Goal: Task Accomplishment & Management: Use online tool/utility

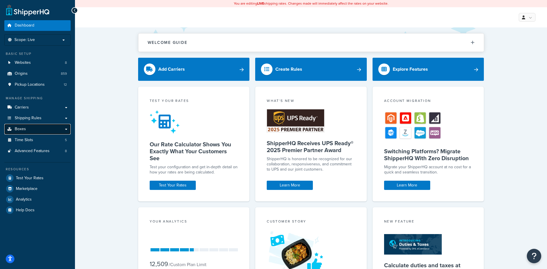
click at [39, 131] on link "Boxes" at bounding box center [37, 129] width 66 height 11
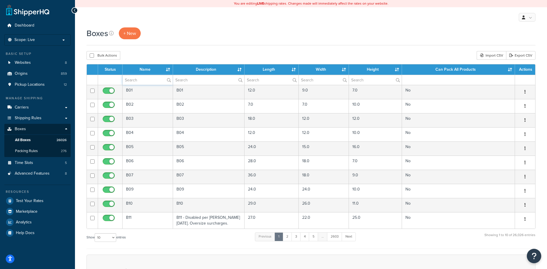
click at [134, 79] on input "text" at bounding box center [147, 80] width 50 height 10
drag, startPoint x: 134, startPoint y: 79, endPoint x: 490, endPoint y: 49, distance: 357.2
click at [490, 49] on div "Boxes + New Bulk Actions Duplicate Delete Import CSV Export CSV Contact Us Send…" at bounding box center [311, 197] width 472 height 341
click at [489, 55] on div "Import CSV" at bounding box center [490, 55] width 29 height 9
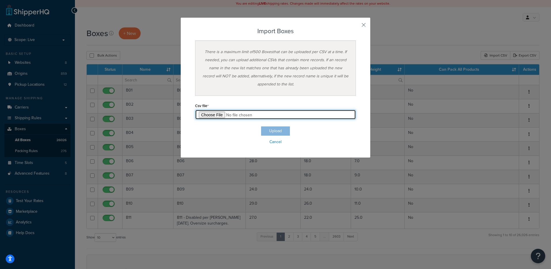
click at [199, 114] on input "file" at bounding box center [275, 115] width 161 height 10
type input "C:\fakepath\09_12_2025_box_dims.csv"
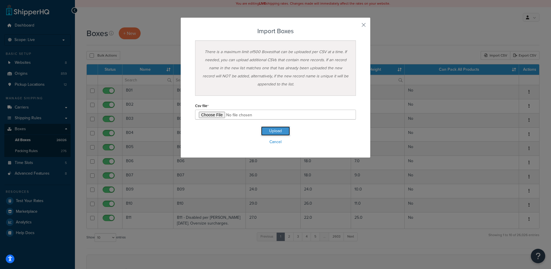
click at [271, 134] on button "Upload" at bounding box center [275, 130] width 29 height 9
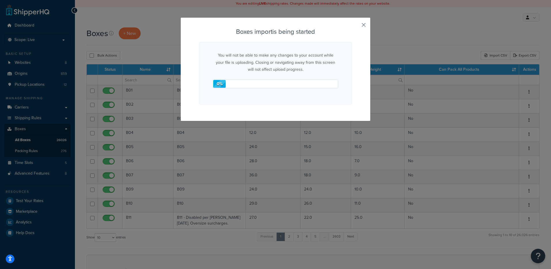
click at [352, 27] on button "button" at bounding box center [350, 27] width 1 height 1
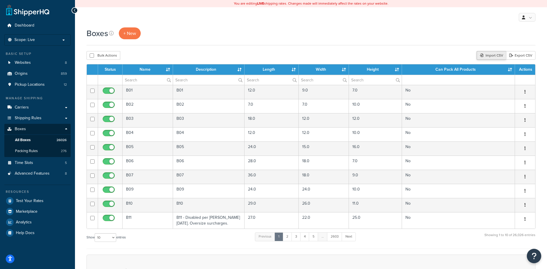
click at [497, 56] on div "Import CSV" at bounding box center [490, 55] width 29 height 9
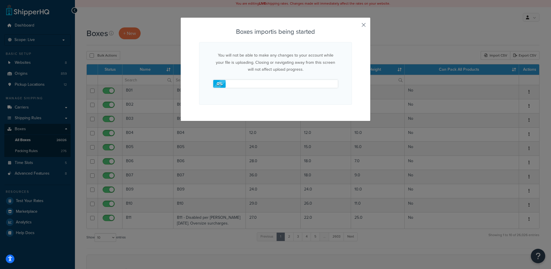
click at [352, 27] on button "button" at bounding box center [350, 27] width 1 height 1
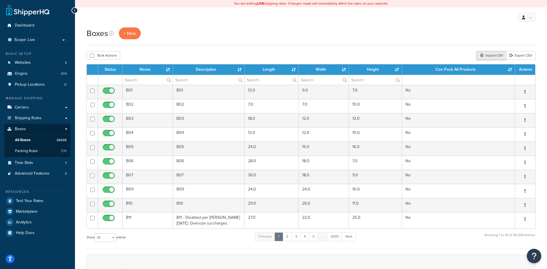
click at [492, 58] on div "Import CSV" at bounding box center [490, 55] width 29 height 9
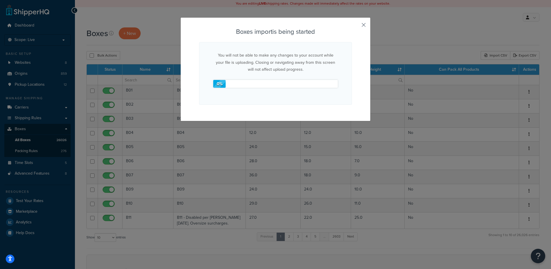
click at [352, 27] on button "button" at bounding box center [350, 27] width 1 height 1
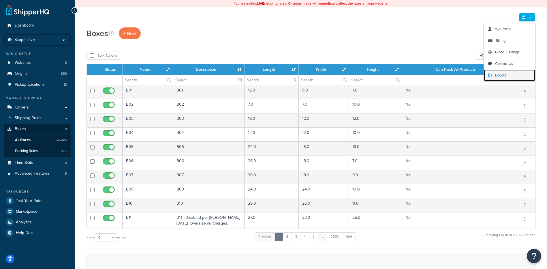
click at [511, 75] on link "Logout" at bounding box center [509, 75] width 51 height 12
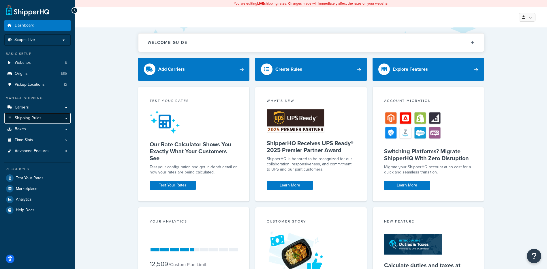
click at [32, 122] on link "Shipping Rules" at bounding box center [37, 118] width 66 height 11
click at [32, 127] on link "Boxes" at bounding box center [37, 129] width 66 height 11
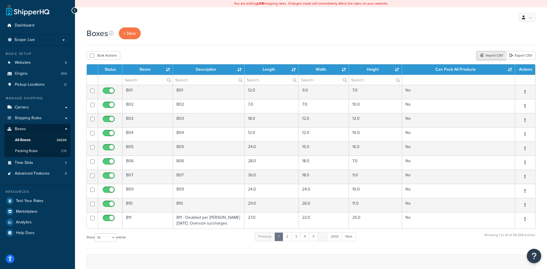
click at [488, 58] on div "Import CSV" at bounding box center [490, 55] width 29 height 9
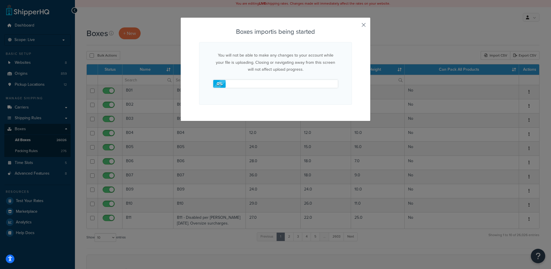
click at [352, 27] on button "button" at bounding box center [350, 27] width 1 height 1
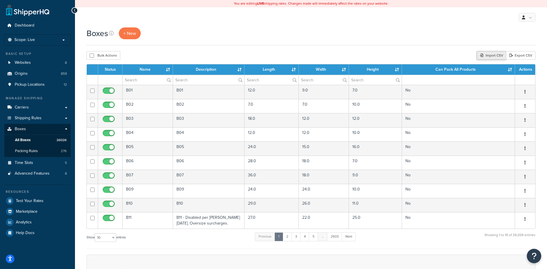
click at [501, 55] on div "Import CSV" at bounding box center [490, 55] width 29 height 9
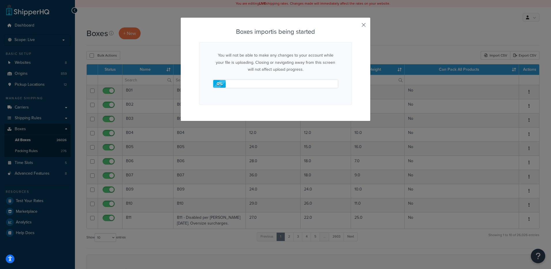
click at [352, 27] on button "button" at bounding box center [350, 27] width 1 height 1
